Goal: Information Seeking & Learning: Check status

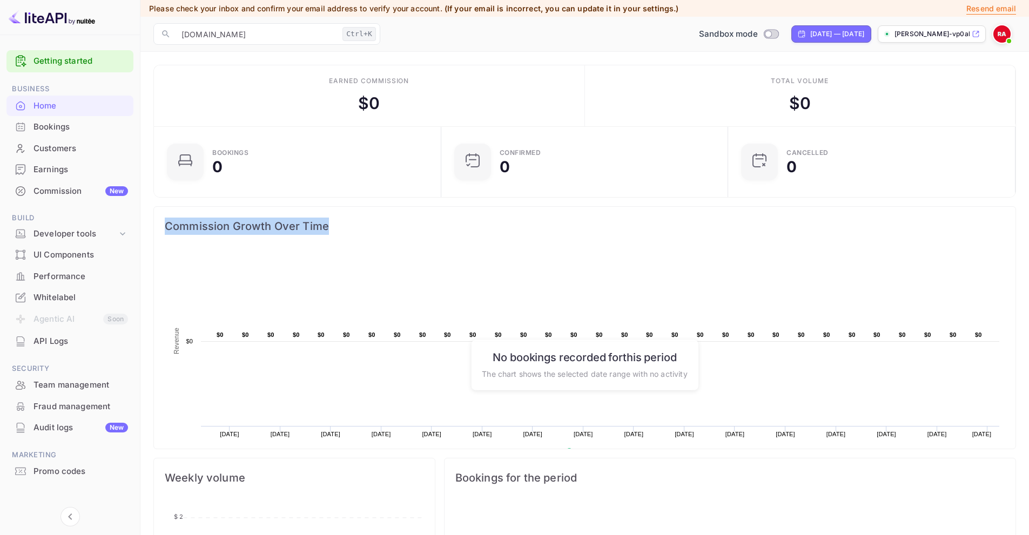
drag, startPoint x: 163, startPoint y: 226, endPoint x: 327, endPoint y: 234, distance: 165.0
click at [327, 234] on div "Commission Growth Over Time" at bounding box center [585, 226] width 862 height 39
click at [239, 229] on span "Commission Growth Over Time" at bounding box center [585, 226] width 840 height 17
drag, startPoint x: 234, startPoint y: 227, endPoint x: 343, endPoint y: 233, distance: 108.7
click at [343, 233] on span "Commission Growth Over Time" at bounding box center [585, 226] width 840 height 17
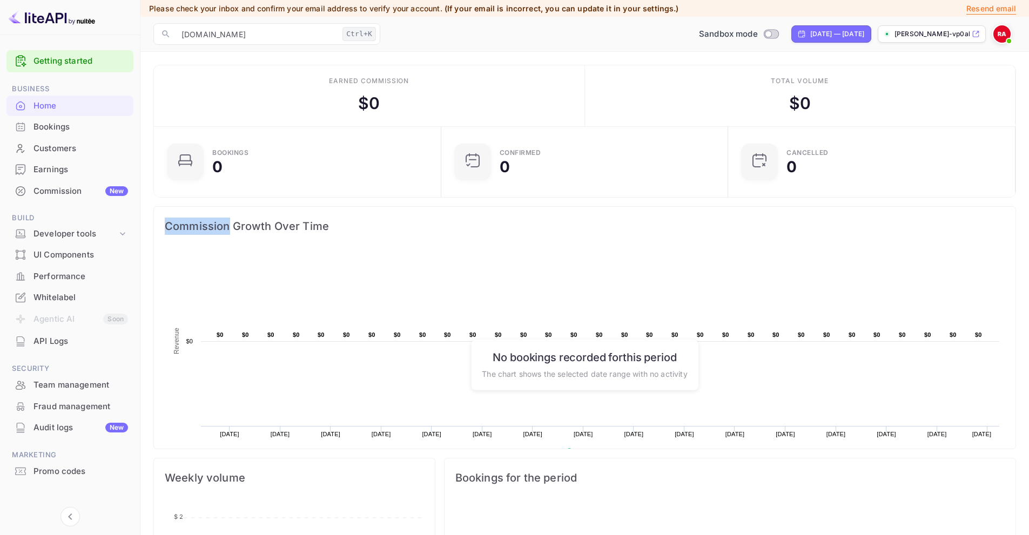
drag, startPoint x: 228, startPoint y: 226, endPoint x: 151, endPoint y: 227, distance: 77.3
click at [151, 227] on div "Commission Growth Over Time Created with Highcharts 10.3.3 Revenue Chart contex…" at bounding box center [580, 324] width 871 height 252
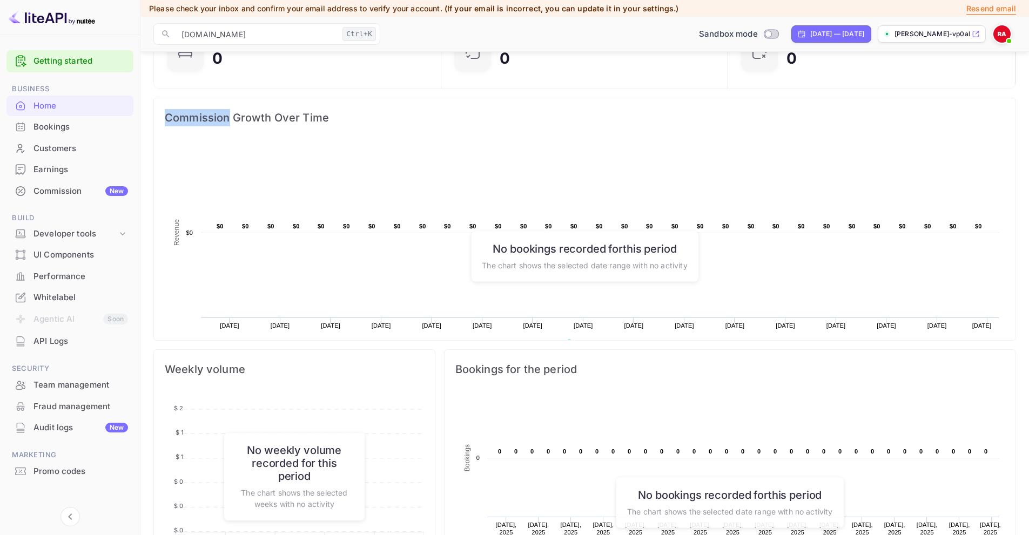
scroll to position [216, 0]
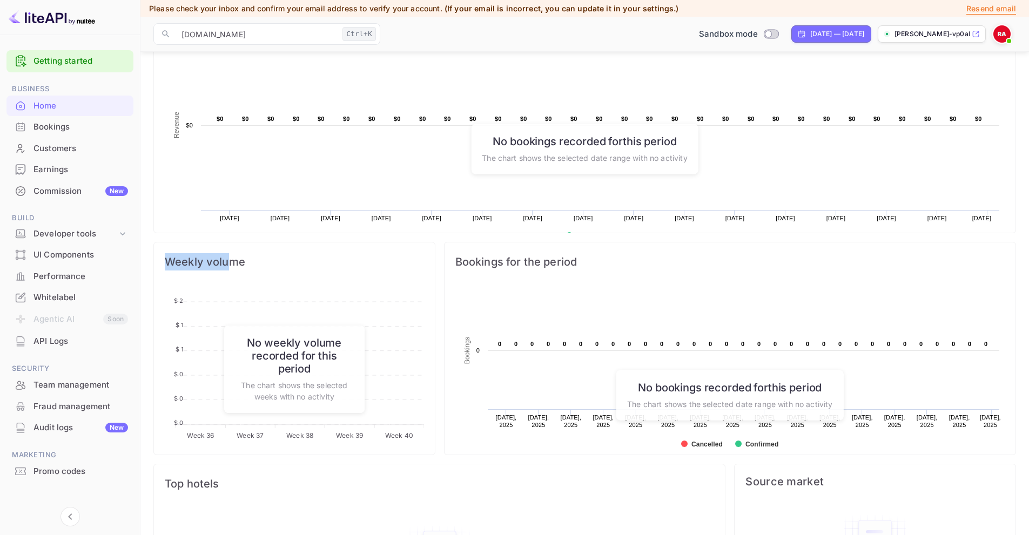
drag, startPoint x: 233, startPoint y: 266, endPoint x: 166, endPoint y: 264, distance: 67.0
click at [166, 264] on span "Weekly volume" at bounding box center [294, 261] width 259 height 17
click at [168, 263] on span "Weekly volume" at bounding box center [294, 261] width 259 height 17
drag, startPoint x: 167, startPoint y: 263, endPoint x: 364, endPoint y: 267, distance: 196.7
click at [326, 270] on span "Weekly volume" at bounding box center [294, 261] width 259 height 17
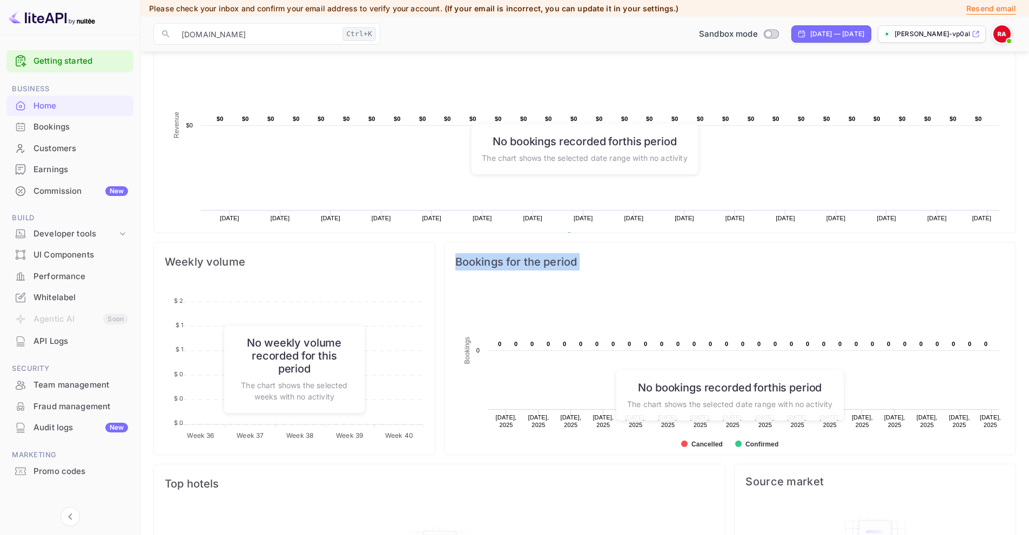
drag, startPoint x: 452, startPoint y: 266, endPoint x: 691, endPoint y: 340, distance: 250.8
click at [686, 344] on div "Bookings for the period Created with Highcharts 10.3.3 Bookings Chart context m…" at bounding box center [730, 348] width 572 height 213
click at [723, 308] on rect at bounding box center [729, 372] width 549 height 173
click at [540, 259] on span "Bookings for the period" at bounding box center [729, 261] width 549 height 17
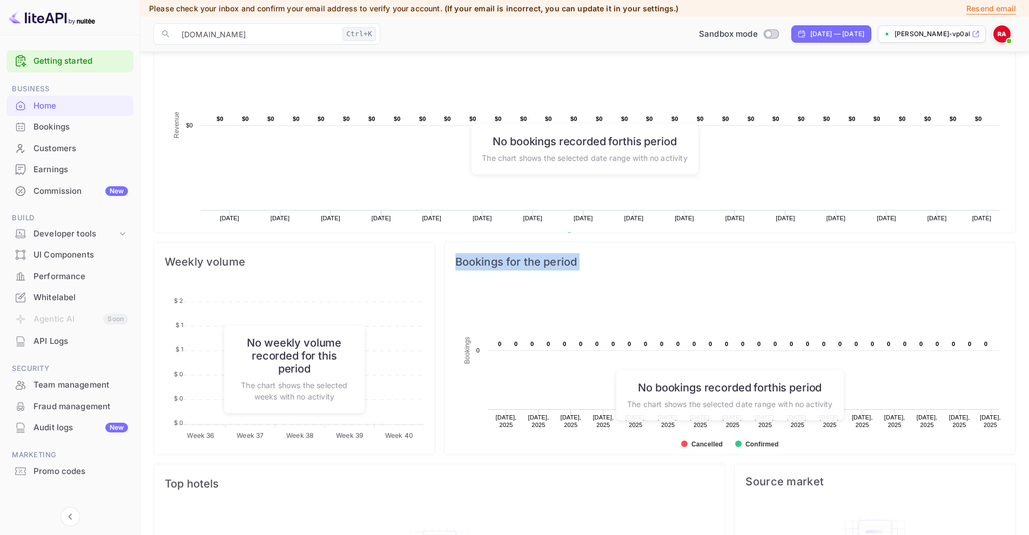
click at [540, 259] on span "Bookings for the period" at bounding box center [729, 261] width 549 height 17
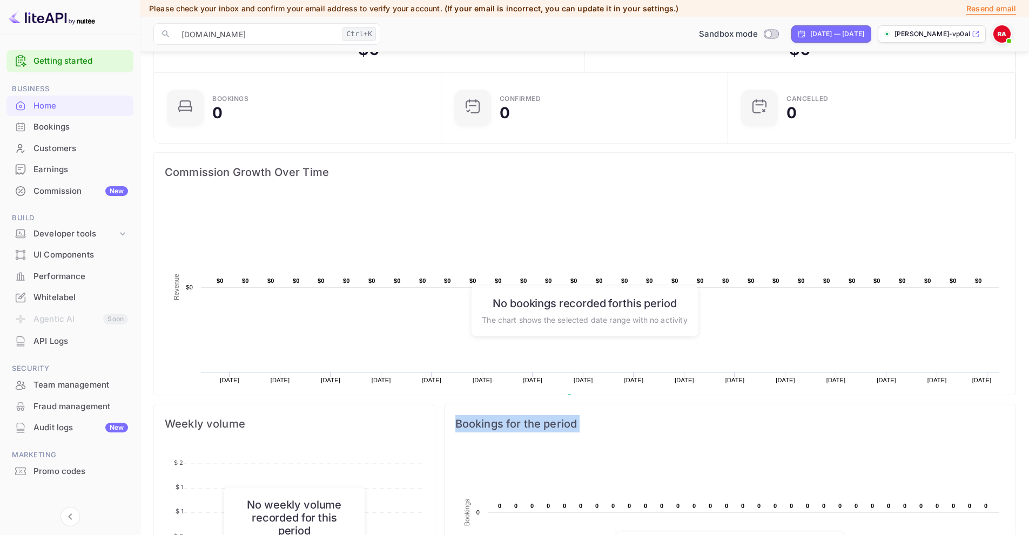
scroll to position [0, 0]
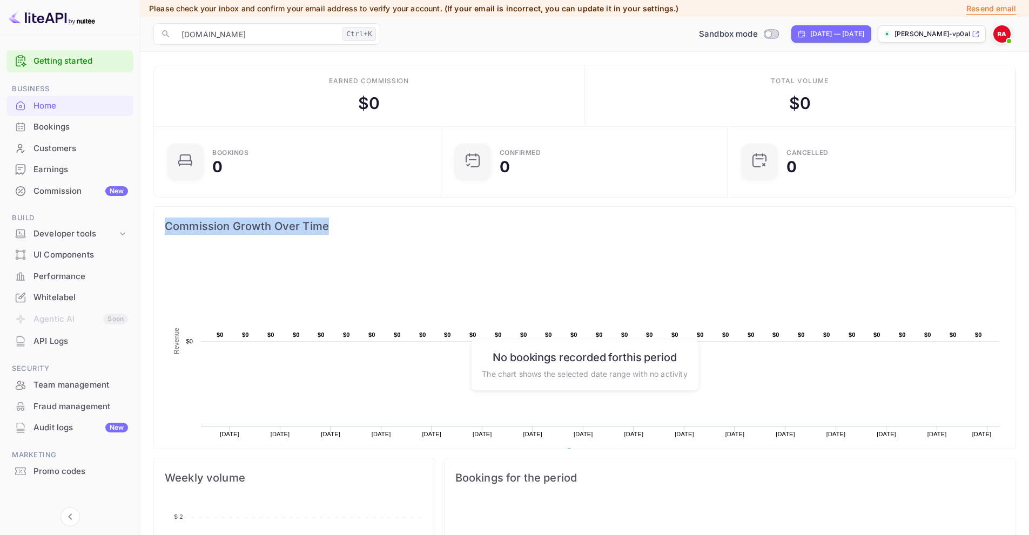
drag, startPoint x: 351, startPoint y: 224, endPoint x: 183, endPoint y: 227, distance: 168.0
click at [176, 227] on span "Commission Growth Over Time" at bounding box center [585, 226] width 840 height 17
click at [258, 244] on div "Commission Growth Over Time" at bounding box center [585, 226] width 862 height 39
click at [224, 230] on span "Commission Growth Over Time" at bounding box center [585, 226] width 840 height 17
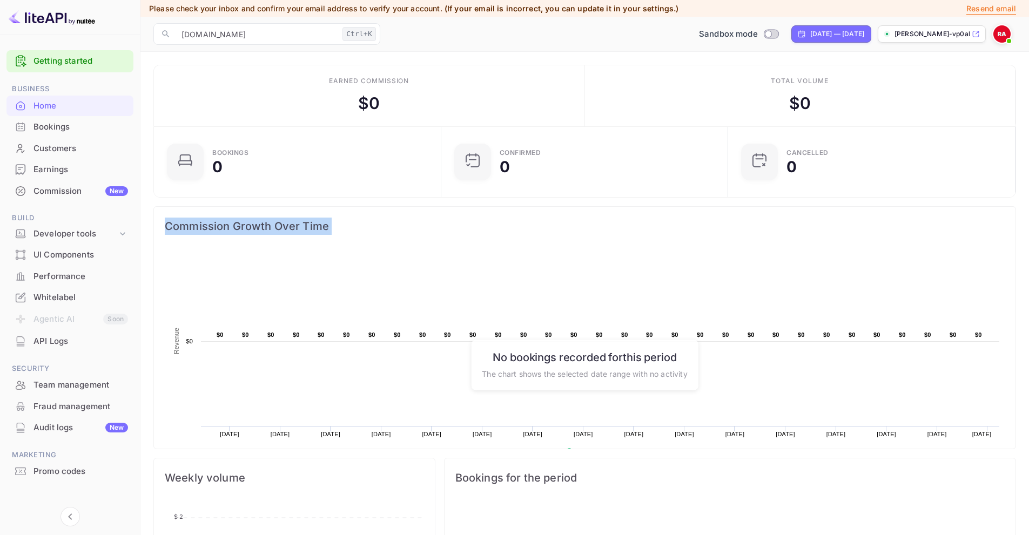
click at [224, 230] on span "Commission Growth Over Time" at bounding box center [585, 226] width 840 height 17
click at [281, 228] on span "Commission Growth Over Time" at bounding box center [585, 226] width 840 height 17
click at [236, 234] on span "Commission Growth Over Time" at bounding box center [585, 226] width 840 height 17
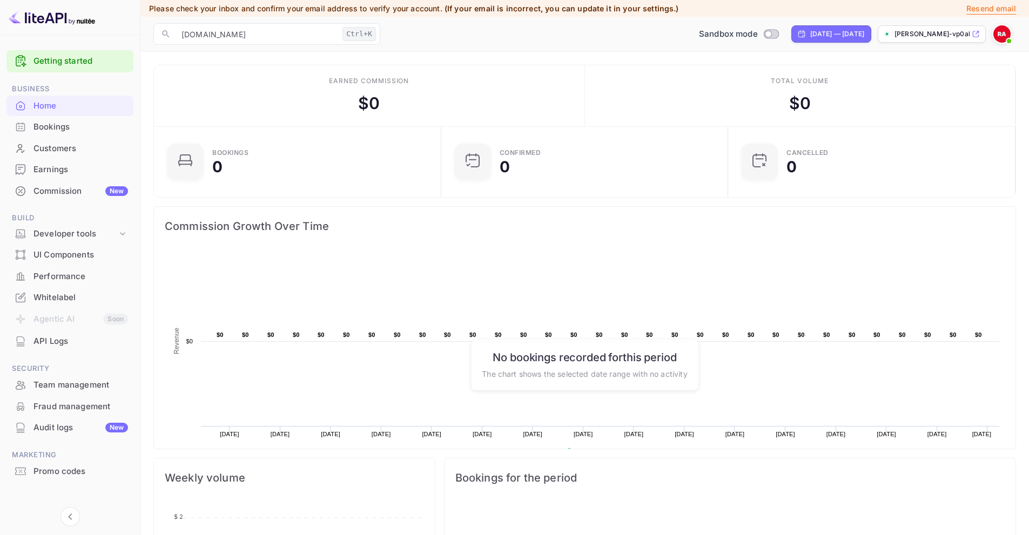
click at [238, 226] on span "Commission Growth Over Time" at bounding box center [585, 226] width 840 height 17
click at [264, 251] on rect at bounding box center [585, 359] width 840 height 216
click at [231, 237] on div "Commission Growth Over Time" at bounding box center [585, 226] width 862 height 39
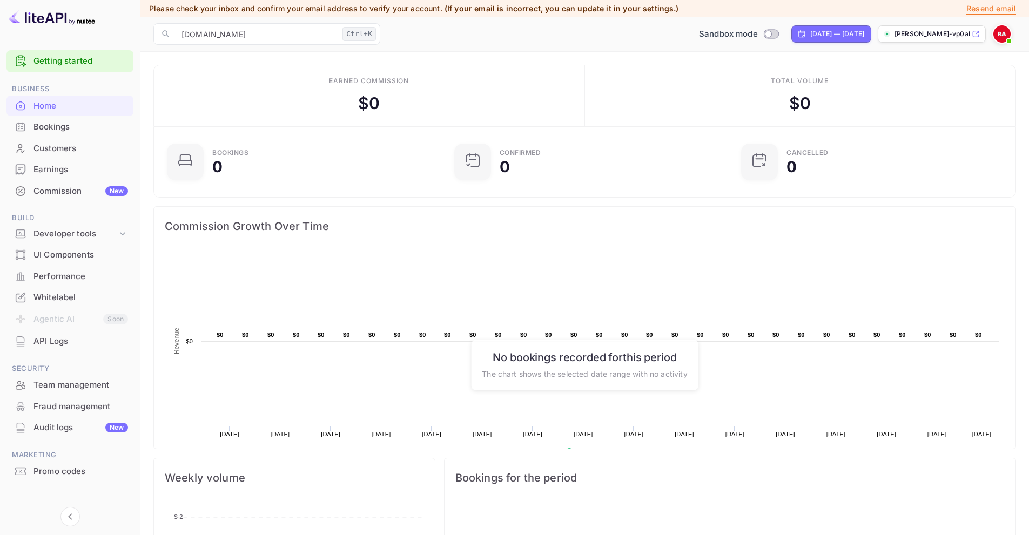
click at [237, 225] on span "Commission Growth Over Time" at bounding box center [585, 226] width 840 height 17
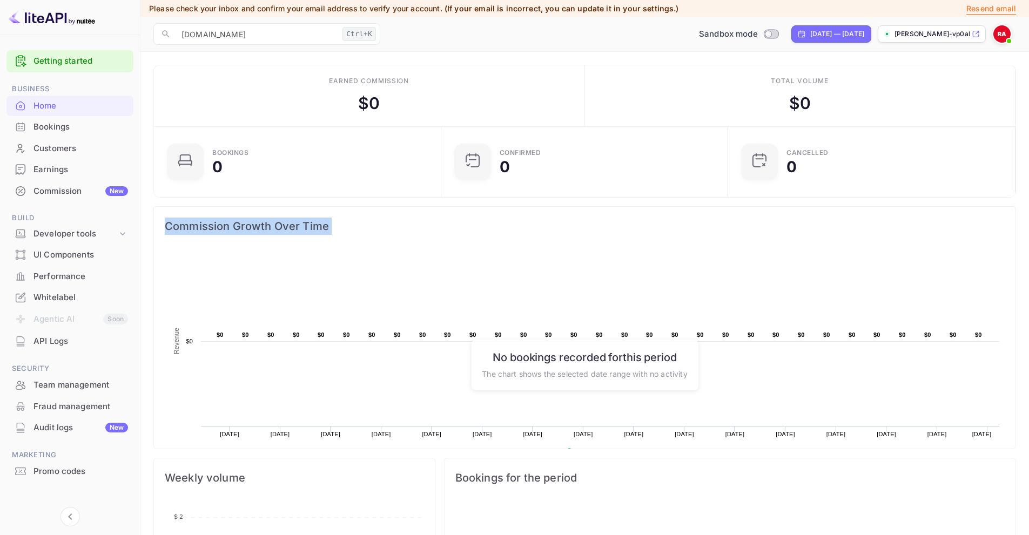
click at [237, 225] on span "Commission Growth Over Time" at bounding box center [585, 226] width 840 height 17
drag, startPoint x: 792, startPoint y: 110, endPoint x: 816, endPoint y: 109, distance: 23.8
click at [816, 109] on div "Total volume $ 0" at bounding box center [800, 95] width 431 height 61
drag, startPoint x: 821, startPoint y: 111, endPoint x: 814, endPoint y: 103, distance: 10.7
click at [819, 111] on div "Total volume $ 0" at bounding box center [800, 95] width 431 height 61
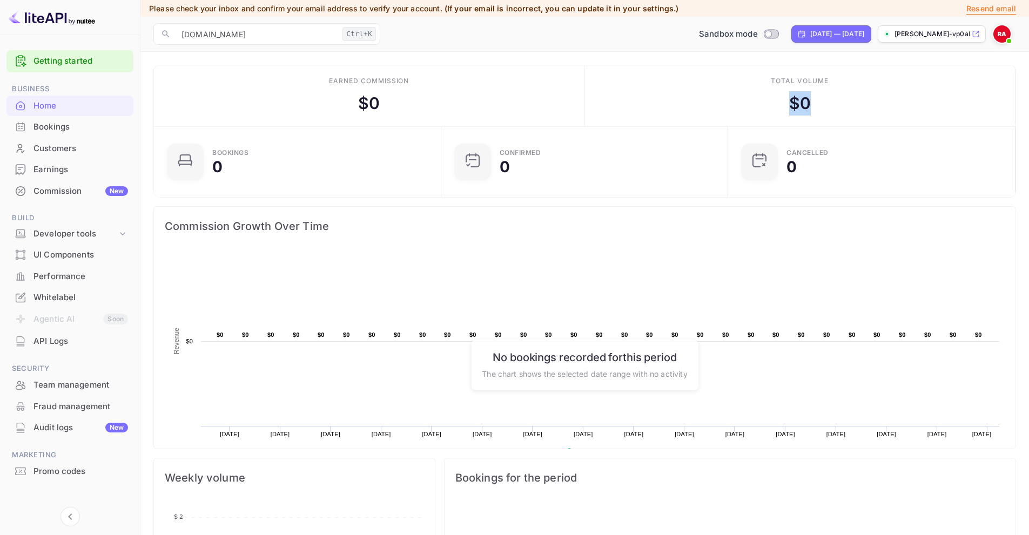
click at [802, 113] on div "$ 0" at bounding box center [800, 103] width 22 height 24
drag, startPoint x: 349, startPoint y: 106, endPoint x: 318, endPoint y: 85, distance: 37.0
click at [314, 92] on div "Earned commission $ 0" at bounding box center [369, 95] width 431 height 61
click at [320, 84] on div "Earned commission $ 0" at bounding box center [369, 95] width 431 height 61
click at [324, 81] on div "Earned commission $ 0" at bounding box center [369, 95] width 431 height 61
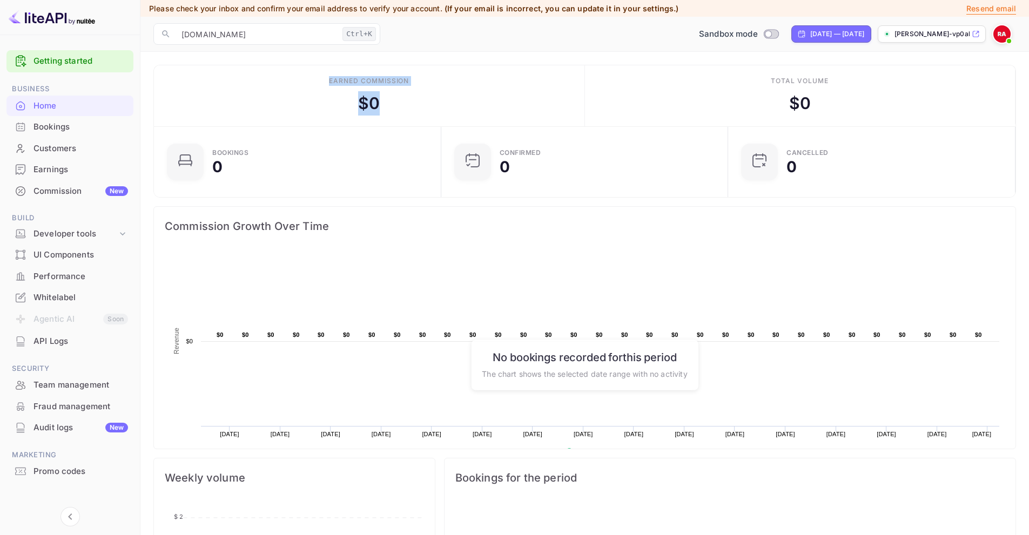
drag, startPoint x: 393, startPoint y: 104, endPoint x: 327, endPoint y: 84, distance: 69.2
click at [327, 84] on div "Earned commission $ 0" at bounding box center [369, 95] width 431 height 61
click at [328, 83] on div "Earned commission $ 0" at bounding box center [369, 95] width 431 height 61
drag, startPoint x: 627, startPoint y: 117, endPoint x: 655, endPoint y: 104, distance: 31.2
click at [648, 116] on div "Total volume $ 0" at bounding box center [800, 95] width 431 height 61
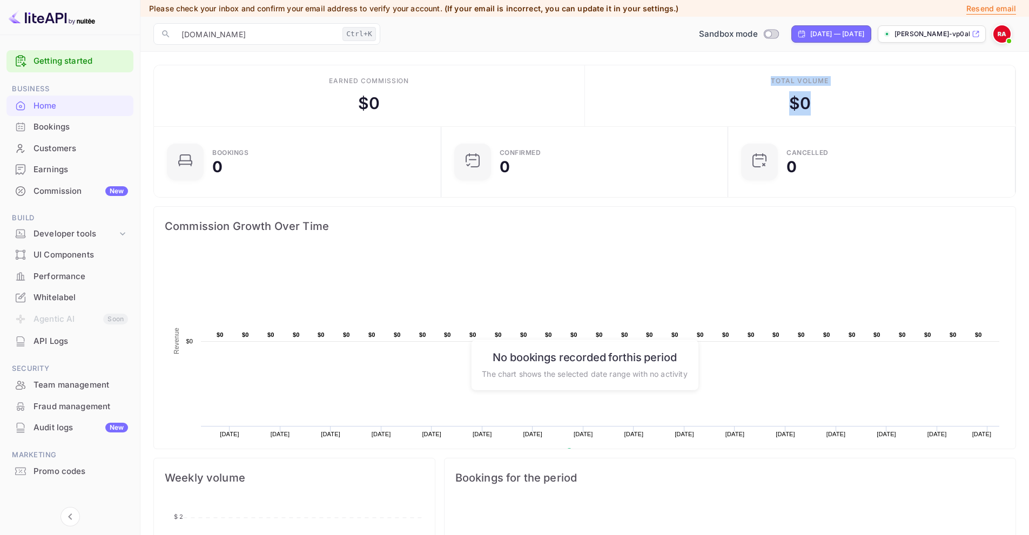
drag, startPoint x: 812, startPoint y: 111, endPoint x: 767, endPoint y: 80, distance: 54.8
click at [767, 80] on div "Total volume $ 0" at bounding box center [800, 95] width 431 height 61
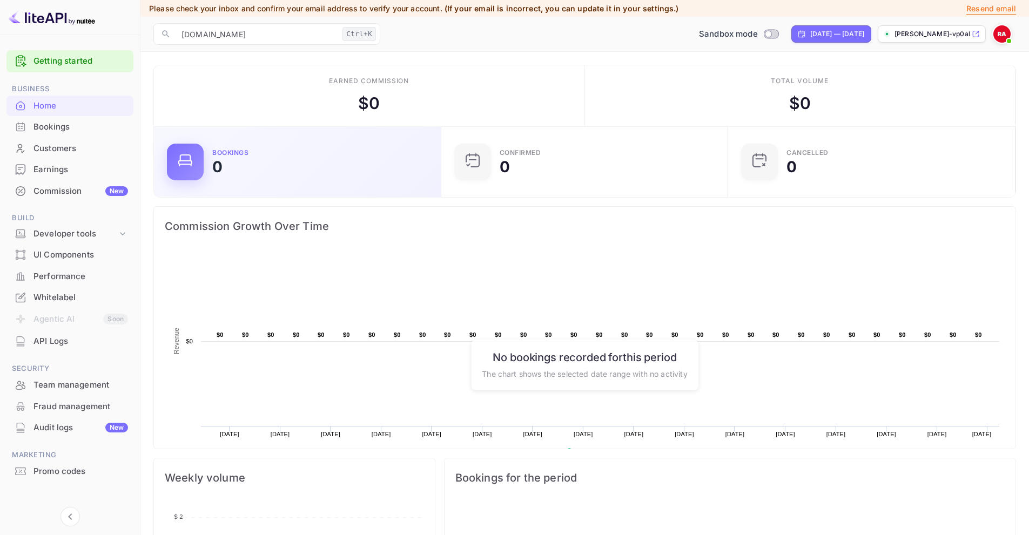
click at [300, 158] on div "Bookings 0" at bounding box center [320, 162] width 216 height 25
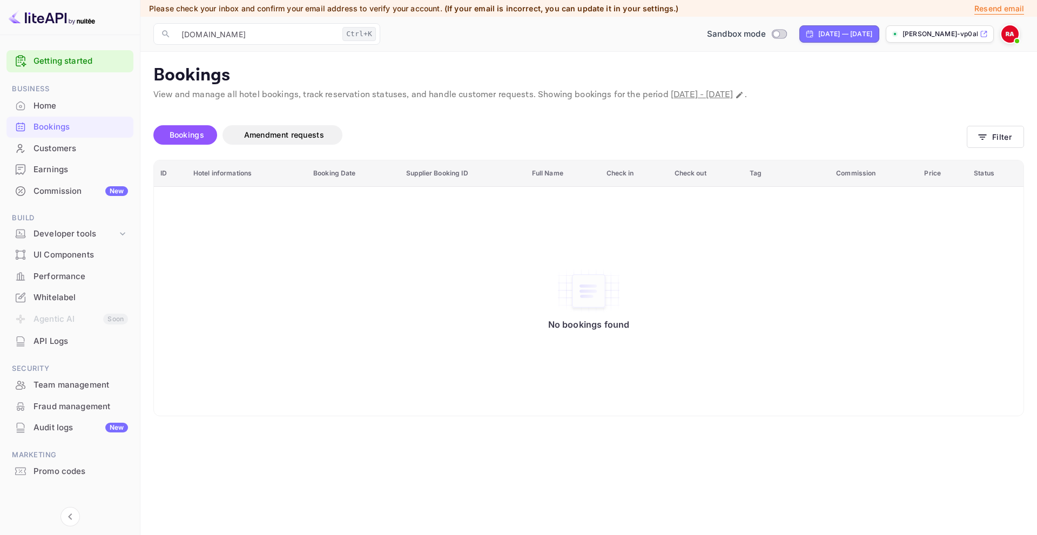
drag, startPoint x: 983, startPoint y: 9, endPoint x: 964, endPoint y: 12, distance: 19.2
click at [983, 9] on p "Resend email" at bounding box center [999, 9] width 50 height 12
click at [44, 111] on div "Home" at bounding box center [80, 106] width 95 height 12
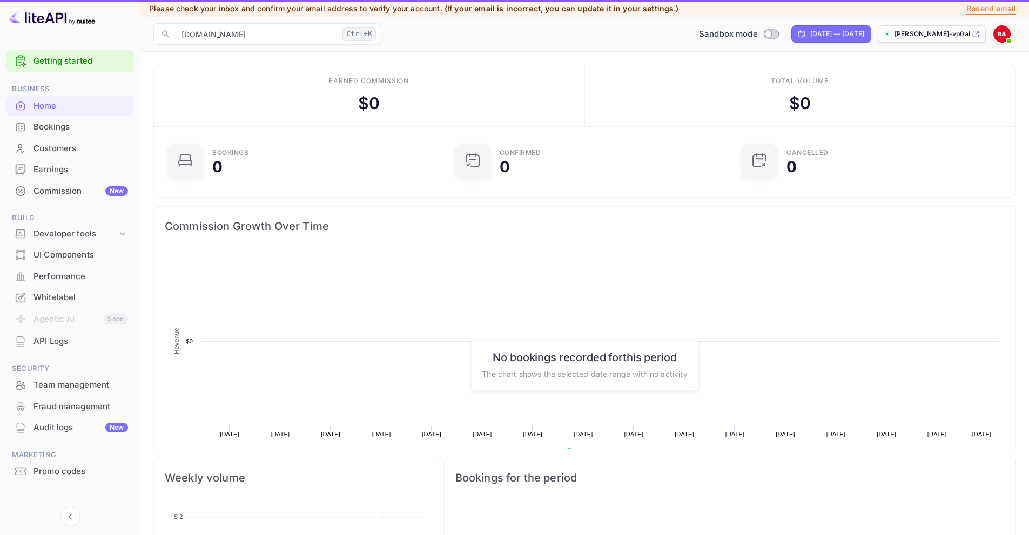
scroll to position [167, 272]
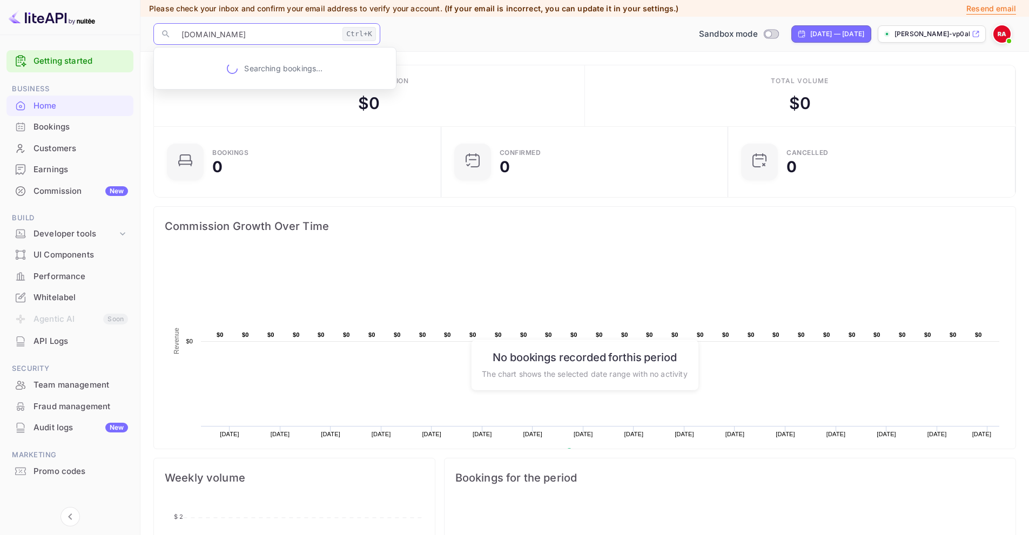
drag, startPoint x: 229, startPoint y: 36, endPoint x: 127, endPoint y: 36, distance: 102.1
click at [127, 36] on div "Getting started Business Home Bookings Customers Earnings Commission New Build …" at bounding box center [514, 421] width 1029 height 842
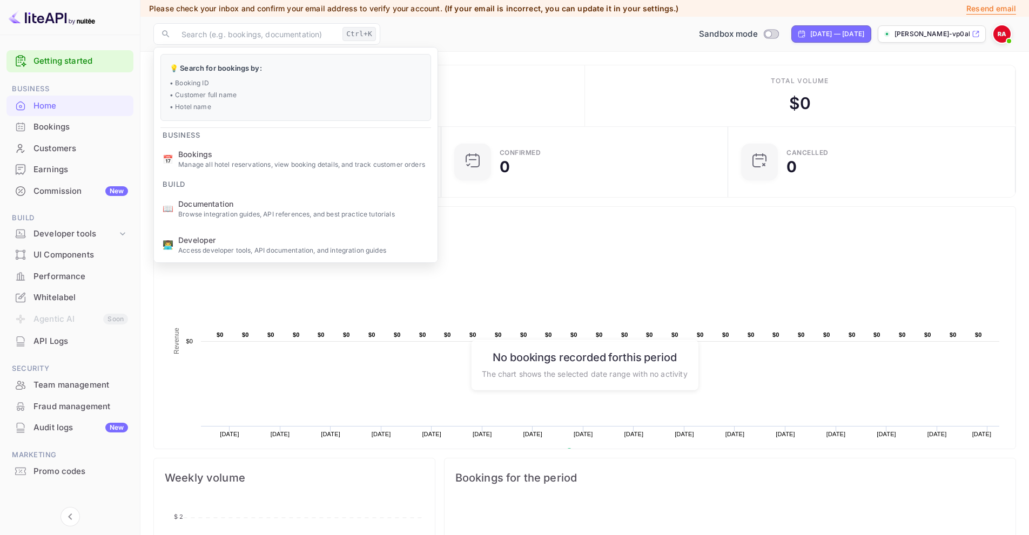
click at [537, 96] on div "Earned commission $ 0" at bounding box center [369, 95] width 431 height 61
